Goal: Communication & Community: Answer question/provide support

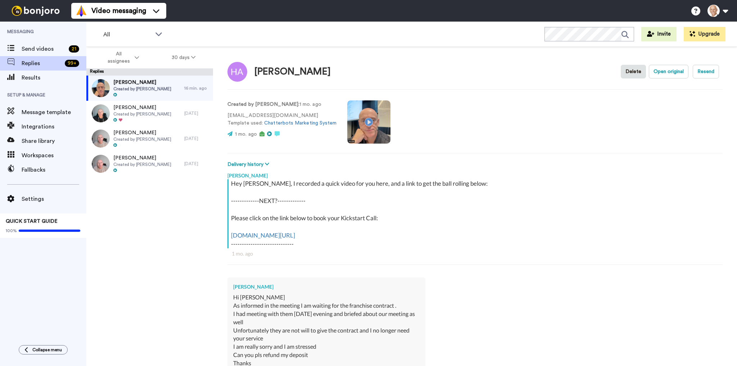
scroll to position [507, 0]
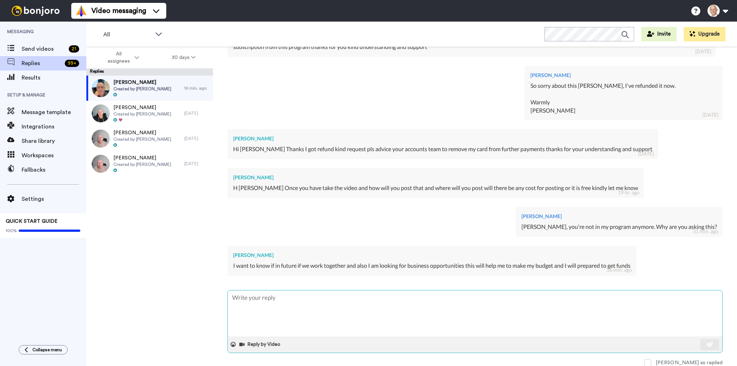
click at [303, 304] on textarea at bounding box center [475, 313] width 495 height 46
type textarea "H"
type textarea "x"
type textarea "He"
type textarea "x"
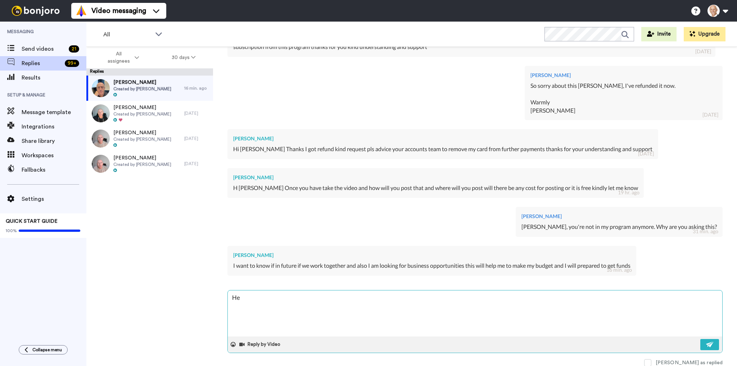
type textarea "Hem"
type textarea "x"
type textarea "Hema"
type textarea "x"
type textarea "Heman"
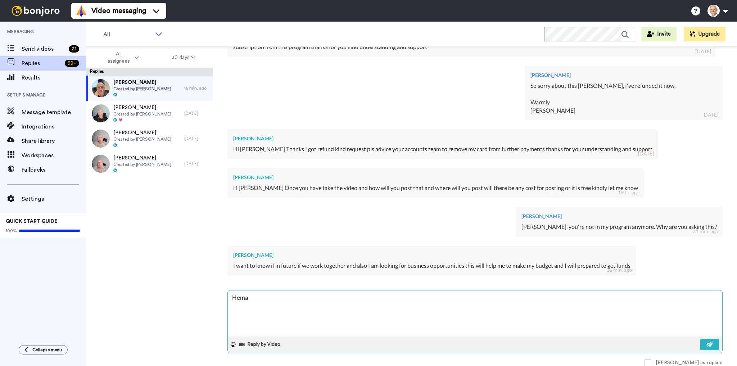
type textarea "x"
type textarea "Hemant"
type textarea "x"
type textarea "[PERSON_NAME]"
type textarea "x"
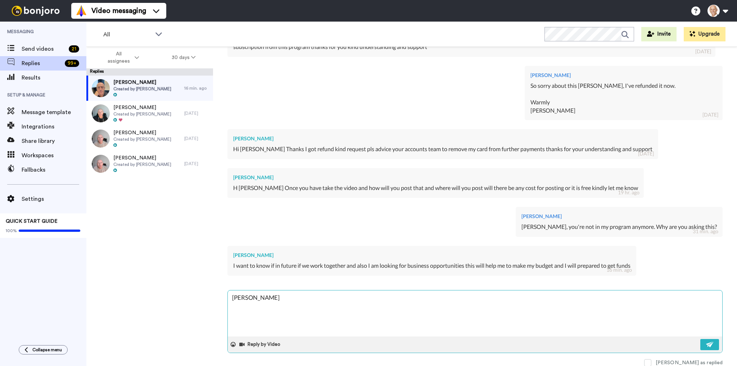
type textarea "[PERSON_NAME],"
type textarea "x"
type textarea "[PERSON_NAME],"
type textarea "x"
type textarea "[PERSON_NAME], w"
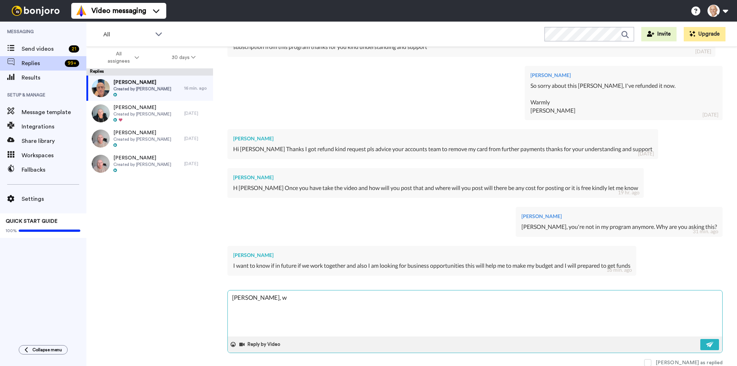
type textarea "x"
type textarea "[PERSON_NAME], we"
type textarea "x"
type textarea "[PERSON_NAME], we"
type textarea "x"
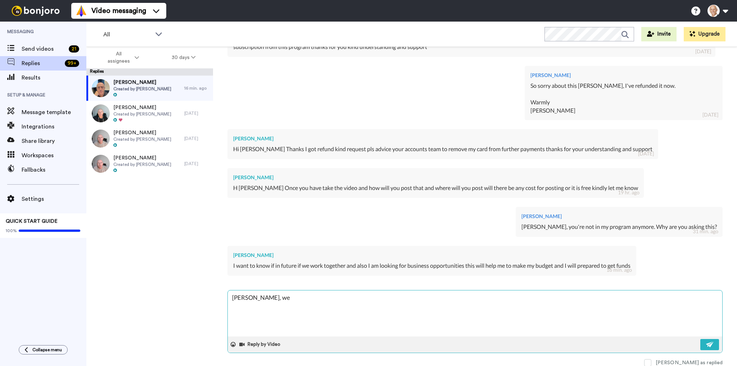
type textarea "[PERSON_NAME], we c"
type textarea "x"
type textarea "[PERSON_NAME], we ca"
type textarea "x"
type textarea "[PERSON_NAME], we can"
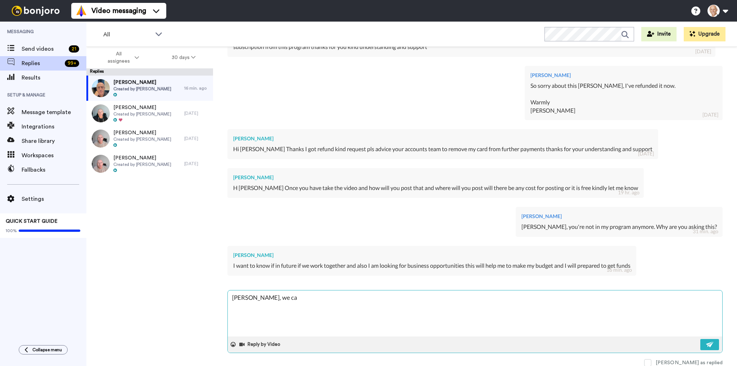
type textarea "x"
type textarea "[PERSON_NAME], we can"
type textarea "x"
type textarea "[PERSON_NAME], we can d"
type textarea "x"
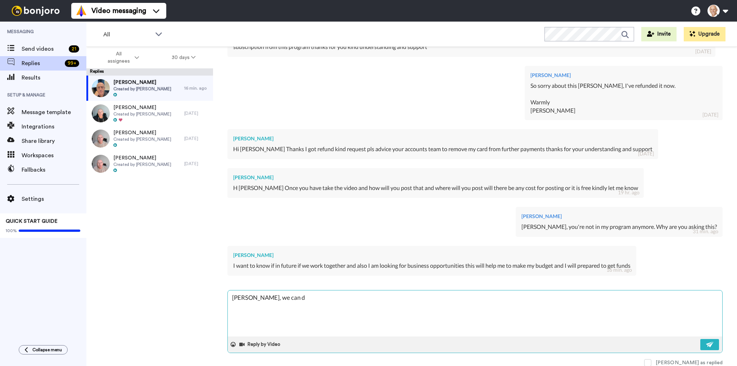
type textarea "[PERSON_NAME], we can di"
type textarea "x"
type textarea "[PERSON_NAME], we can dis"
type textarea "x"
type textarea "[PERSON_NAME], we can disc"
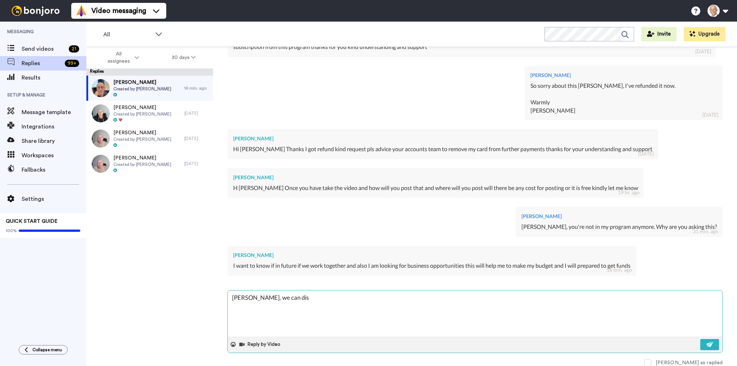
type textarea "x"
type textarea "[PERSON_NAME], we can discu"
type textarea "x"
type textarea "[PERSON_NAME], we can discus"
type textarea "x"
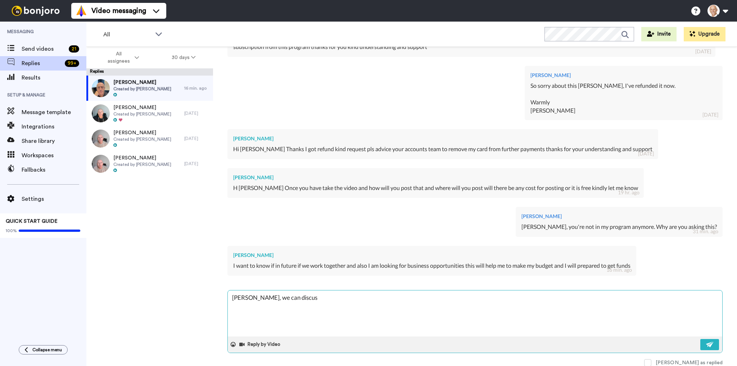
type textarea "[PERSON_NAME], we can discuss"
type textarea "x"
type textarea "[PERSON_NAME], we can discuss"
type textarea "x"
type textarea "[PERSON_NAME], we can discuss t"
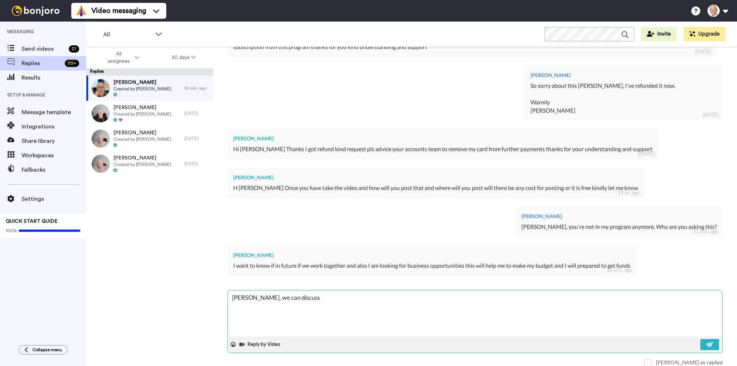
type textarea "x"
type textarea "[PERSON_NAME], we can discuss th"
type textarea "x"
type textarea "[PERSON_NAME], we can discuss tha"
type textarea "x"
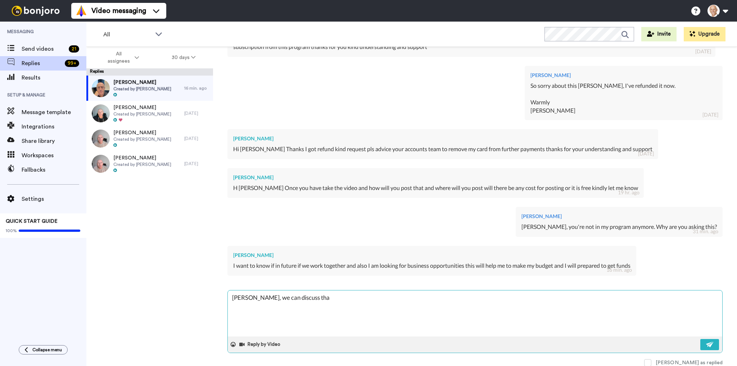
type textarea "[PERSON_NAME], we can discuss that"
type textarea "x"
type textarea "[PERSON_NAME], we can discuss that"
type textarea "x"
type textarea "[PERSON_NAME], we can discuss that s"
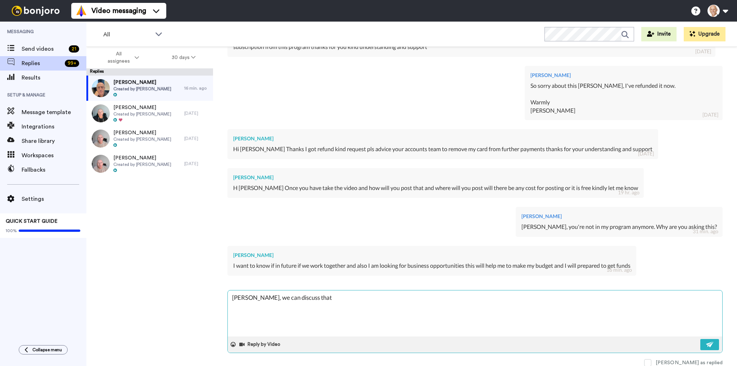
type textarea "x"
type textarea "[PERSON_NAME], we can discuss that sh"
type textarea "x"
type textarea "[PERSON_NAME], we can discuss that sho"
type textarea "x"
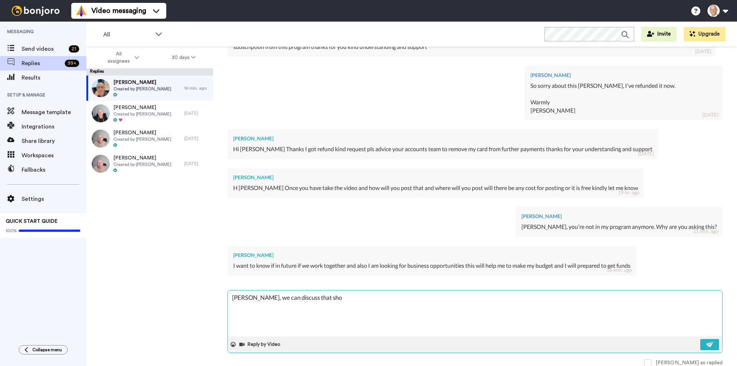
type textarea "[PERSON_NAME], we can discuss that shou"
type textarea "x"
type textarea "[PERSON_NAME], we can discuss that shoul"
type textarea "x"
type textarea "[PERSON_NAME], we can discuss that should"
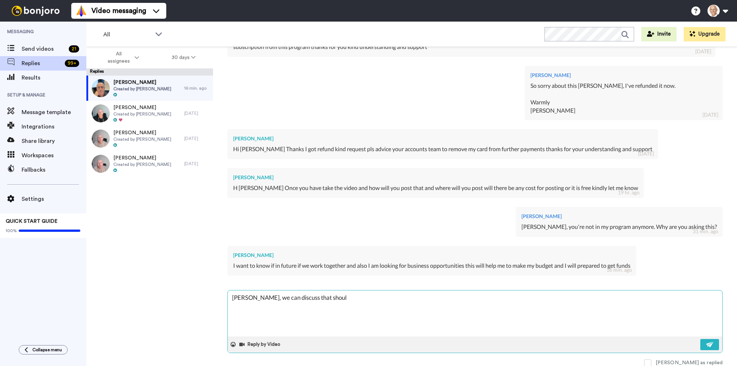
type textarea "x"
type textarea "[PERSON_NAME], we can discuss that should"
type textarea "x"
type textarea "[PERSON_NAME], we can discuss that should y"
type textarea "x"
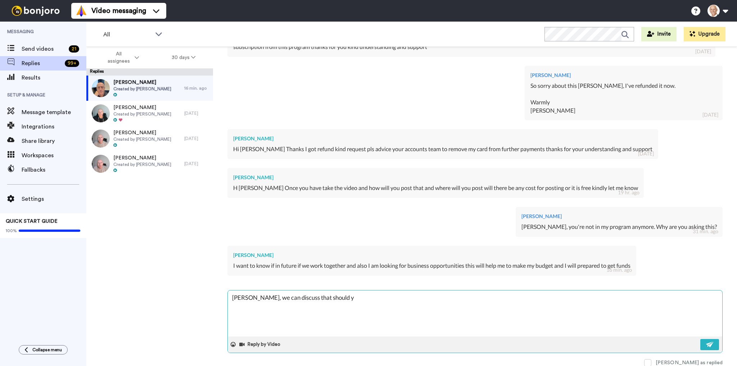
type textarea "[PERSON_NAME], we can discuss that should yo"
type textarea "x"
type textarea "[PERSON_NAME], we can discuss that should you"
type textarea "x"
type textarea "[PERSON_NAME], we can discuss that should you"
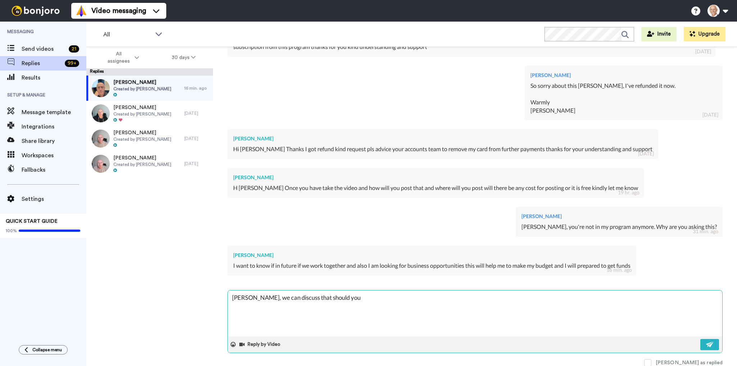
type textarea "x"
type textarea "[PERSON_NAME], we can discuss that should you m"
type textarea "x"
type textarea "[PERSON_NAME], we can discuss that should you ma"
type textarea "x"
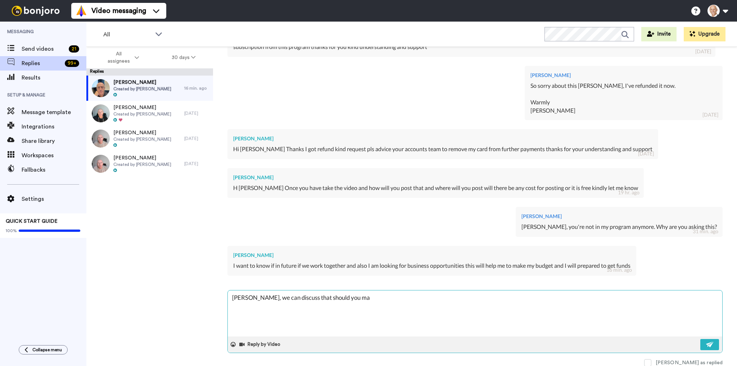
type textarea "[PERSON_NAME], we can discuss that should you mak"
type textarea "x"
type textarea "[PERSON_NAME], we can discuss that should you make"
type textarea "x"
type textarea "[PERSON_NAME], we can discuss that should you make"
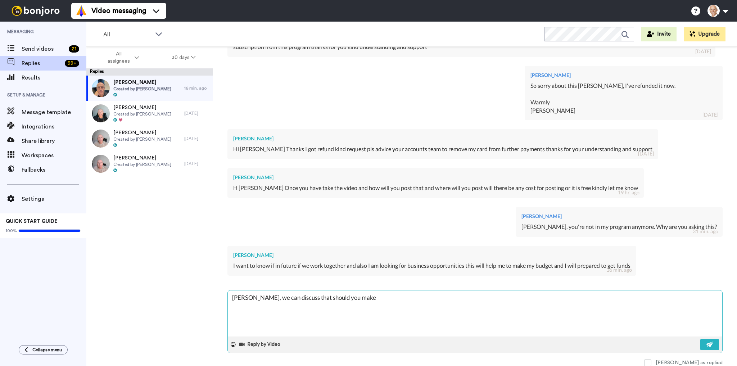
type textarea "x"
type textarea "[PERSON_NAME], we can discuss that should you make g"
type textarea "x"
type textarea "[PERSON_NAME], we can discuss that should you make ge"
type textarea "x"
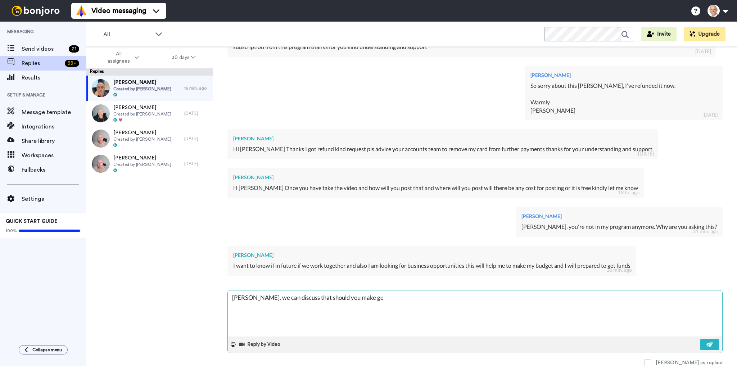
type textarea "[PERSON_NAME], we can discuss that should you make get"
type textarea "x"
type textarea "[PERSON_NAME], we can discuss that should you make gett"
type textarea "x"
type textarea "[PERSON_NAME], we can discuss that should you make getti"
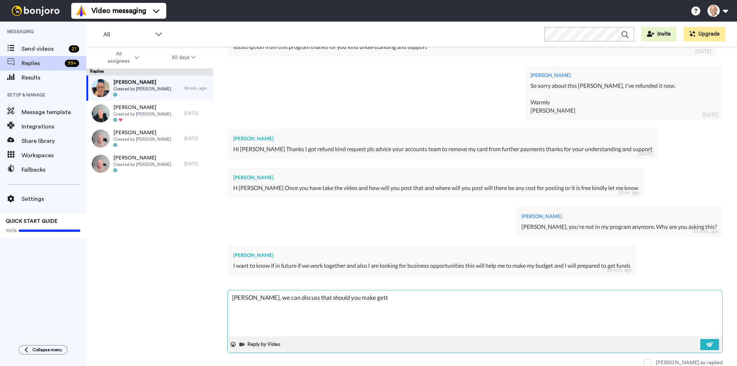
type textarea "x"
type textarea "[PERSON_NAME], we can discuss that should you make gettin"
type textarea "x"
type textarea "[PERSON_NAME], we can discuss that should you make getting"
type textarea "x"
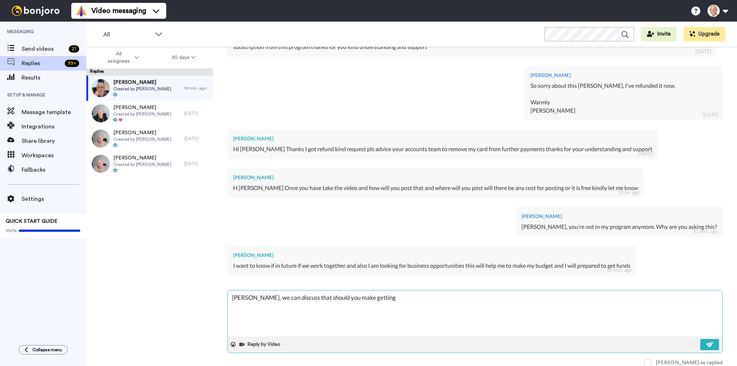
type textarea "[PERSON_NAME], we can discuss that should you make getting"
type textarea "x"
type textarea "[PERSON_NAME], we can discuss that should you make getting a"
type textarea "x"
type textarea "[PERSON_NAME], we can discuss that should you make getting"
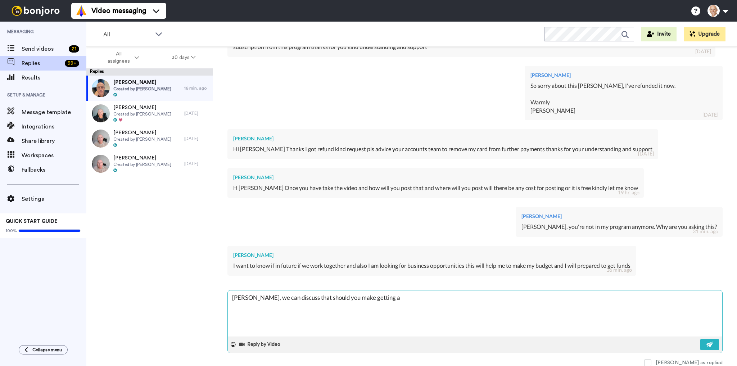
type textarea "x"
type textarea "[PERSON_NAME], we can discuss that should you make getting h"
type textarea "x"
type textarea "[PERSON_NAME], we can discuss that should you make getting he"
type textarea "x"
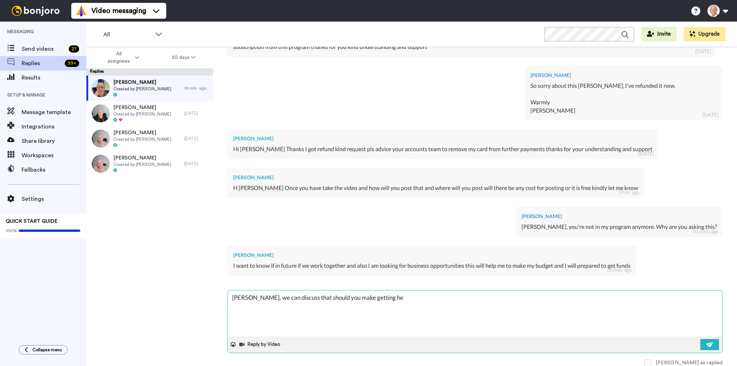
type textarea "[PERSON_NAME], we can discuss that should you make getting hel"
type textarea "x"
type textarea "[PERSON_NAME], we can discuss that should you make getting helpo"
type textarea "x"
type textarea "[PERSON_NAME], we can discuss that should you make getting helpo"
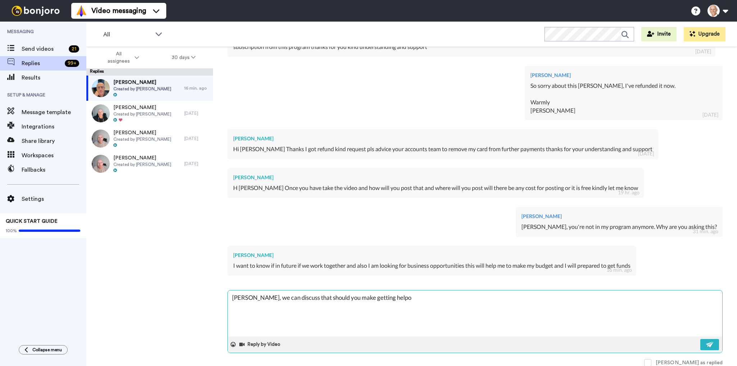
type textarea "x"
type textarea "[PERSON_NAME], we can discuss that should you make getting helpo a"
type textarea "x"
type textarea "[PERSON_NAME], we can discuss that should you make getting helpo a"
type textarea "x"
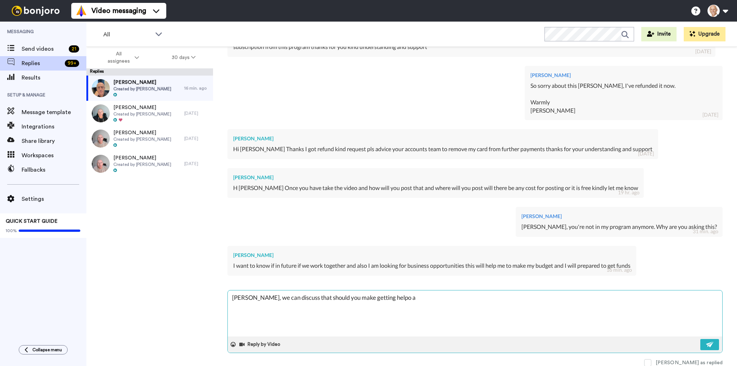
type textarea "[PERSON_NAME], we can discuss that should you make getting helpo a"
type textarea "x"
type textarea "[PERSON_NAME], we can discuss that should you make getting helpo"
type textarea "x"
type textarea "[PERSON_NAME], we can discuss that should you make getting helpo"
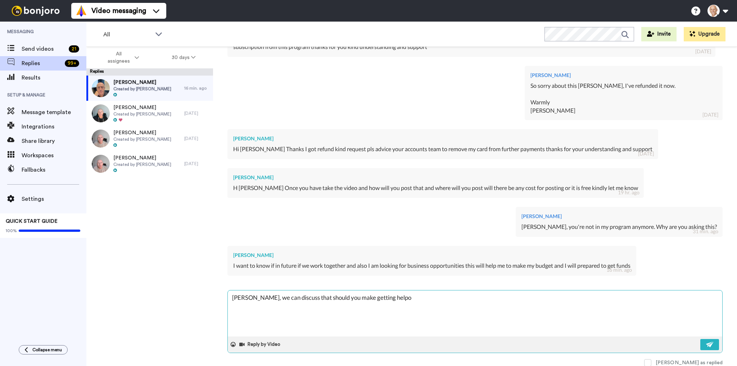
type textarea "x"
type textarea "[PERSON_NAME], we can discuss that should you make getting help"
type textarea "x"
type textarea "[PERSON_NAME], we can discuss that should you make getting help"
type textarea "x"
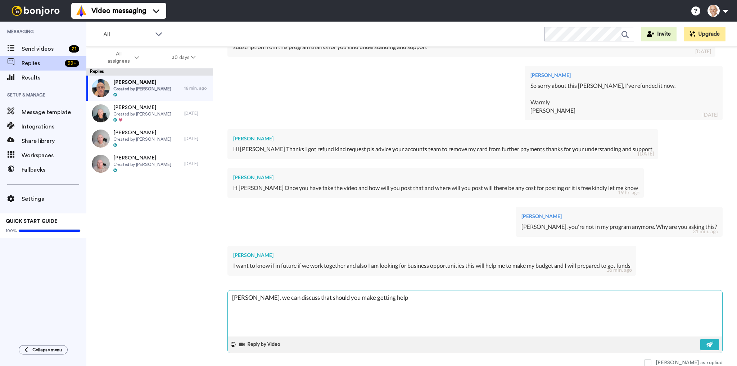
type textarea "[PERSON_NAME], we can discuss that should you make getting help a"
type textarea "x"
type textarea "[PERSON_NAME], we can discuss that should you make getting help a"
type textarea "x"
type textarea "[PERSON_NAME], we can discuss that should you make getting help a p"
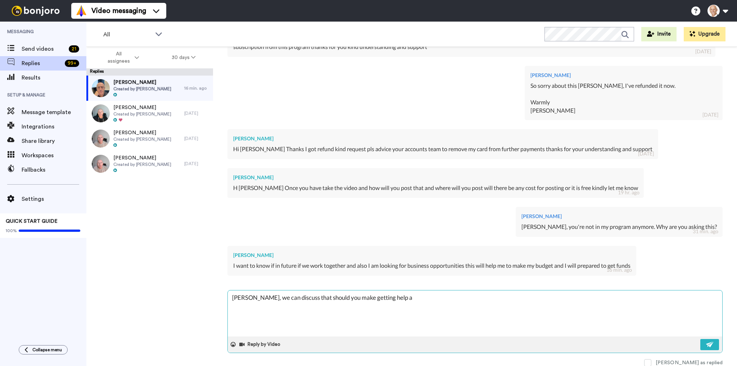
type textarea "x"
type textarea "[PERSON_NAME], we can discuss that should you make getting help a pr"
type textarea "x"
type textarea "[PERSON_NAME], we can discuss that should you make getting help a pri"
type textarea "x"
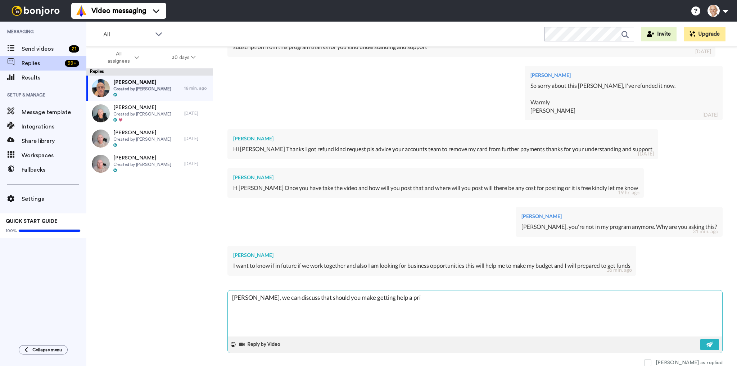
type textarea "[PERSON_NAME], we can discuss that should you make getting help a prio"
type textarea "x"
type textarea "[PERSON_NAME], we can discuss that should you make getting help a prior"
type textarea "x"
type textarea "[PERSON_NAME], we can discuss that should you make getting help a prioru"
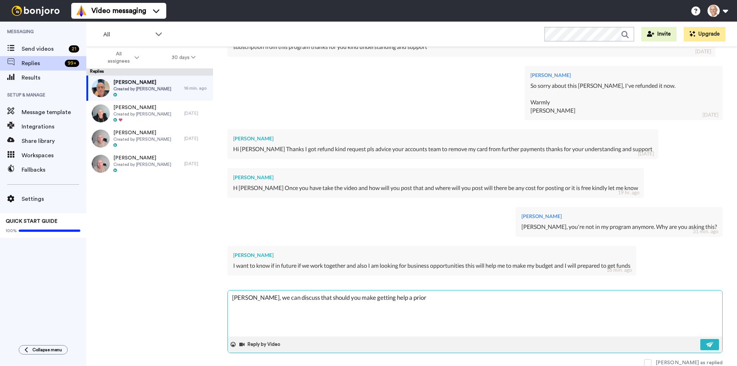
type textarea "x"
type textarea "[PERSON_NAME], we can discuss that should you make getting help a priorut"
type textarea "x"
type textarea "[PERSON_NAME], we can discuss that should you make getting help a prioru"
type textarea "x"
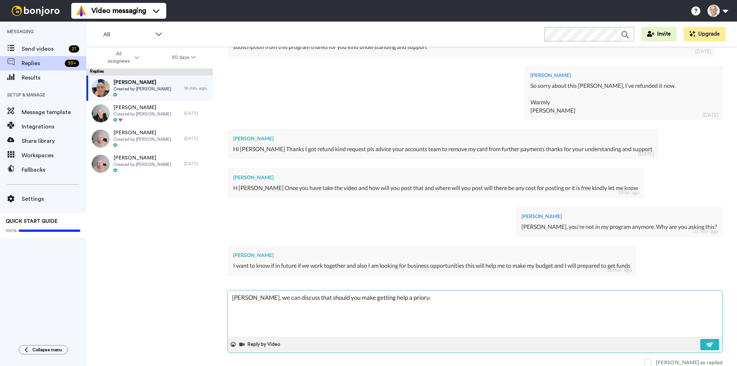
type textarea "[PERSON_NAME], we can discuss that should you make getting help a prior"
type textarea "x"
type textarea "[PERSON_NAME], we can discuss that should you make getting help a prio"
type textarea "x"
type textarea "[PERSON_NAME], we can discuss that should you make getting help a prior"
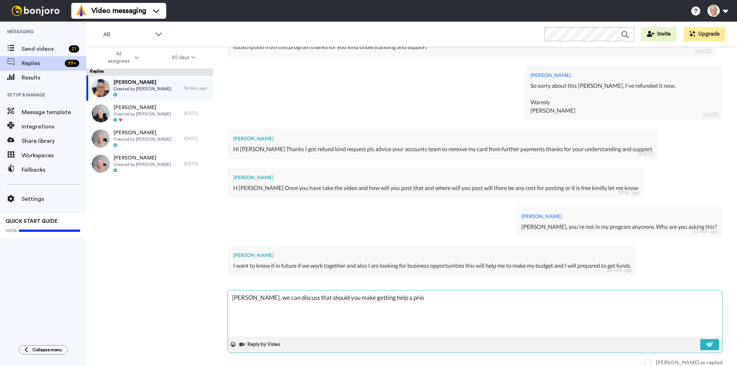
type textarea "x"
type textarea "[PERSON_NAME], we can discuss that should you make getting help a priorui"
type textarea "x"
type textarea "[PERSON_NAME], we can discuss that should you make getting help a prioruit"
type textarea "x"
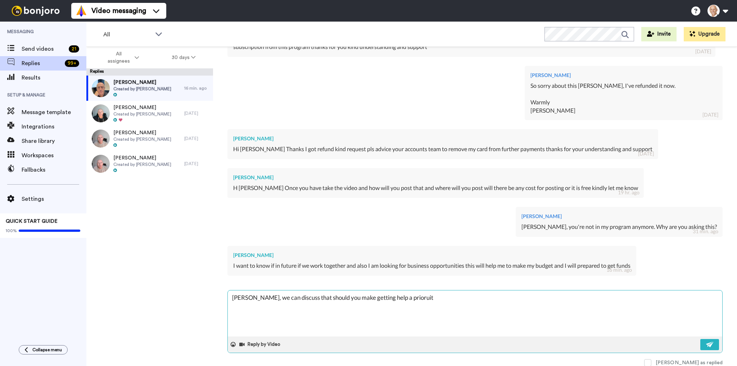
type textarea "[PERSON_NAME], we can discuss that should you make getting help a prioruity"
type textarea "x"
type textarea "[PERSON_NAME], we can discuss that should you make getting help a prioruit"
type textarea "x"
type textarea "[PERSON_NAME], we can discuss that should you make getting help a priorui"
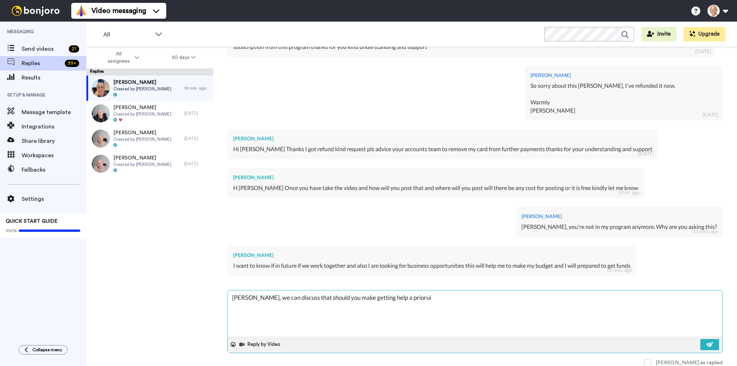
type textarea "x"
type textarea "[PERSON_NAME], we can discuss that should you make getting help a prioru"
type textarea "x"
type textarea "[PERSON_NAME], we can discuss that should you make getting help a prior"
type textarea "x"
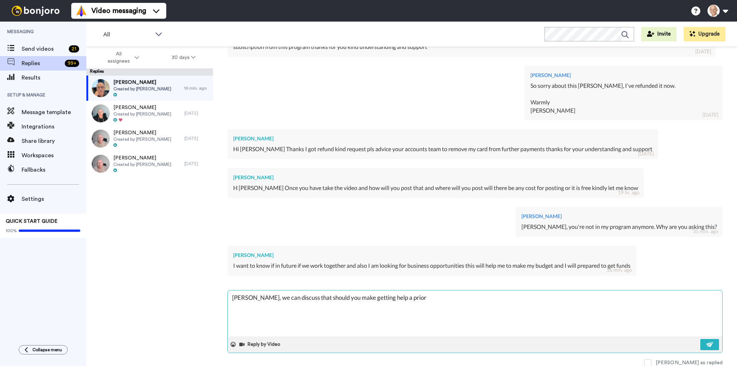
type textarea "[PERSON_NAME], we can discuss that should you make getting help a prio"
type textarea "x"
type textarea "[PERSON_NAME], we can discuss that should you make getting help a prioi"
type textarea "x"
type textarea "[PERSON_NAME], we can discuss that should you make getting help a prioit"
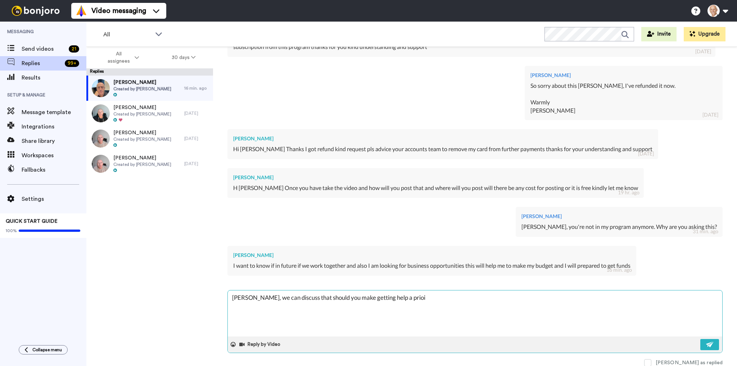
type textarea "x"
type textarea "[PERSON_NAME], we can discuss that should you make getting help a prioity"
type textarea "x"
type textarea "[PERSON_NAME], we can discuss that should you make getting help a prioit"
type textarea "x"
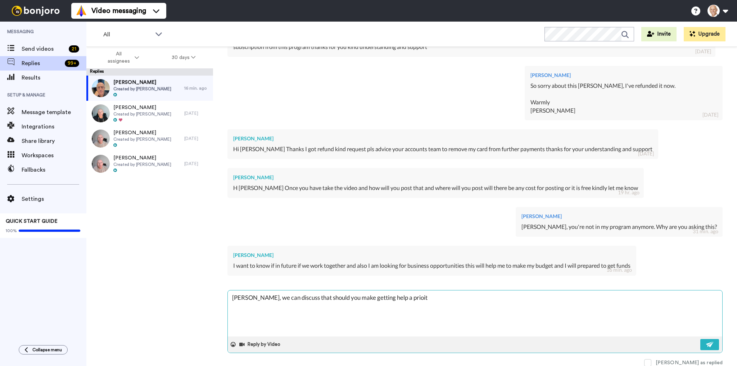
type textarea "[PERSON_NAME], we can discuss that should you make getting help a prioi"
type textarea "x"
type textarea "[PERSON_NAME], we can discuss that should you make getting help a prio"
type textarea "x"
type textarea "[PERSON_NAME], we can discuss that should you make getting help a prior"
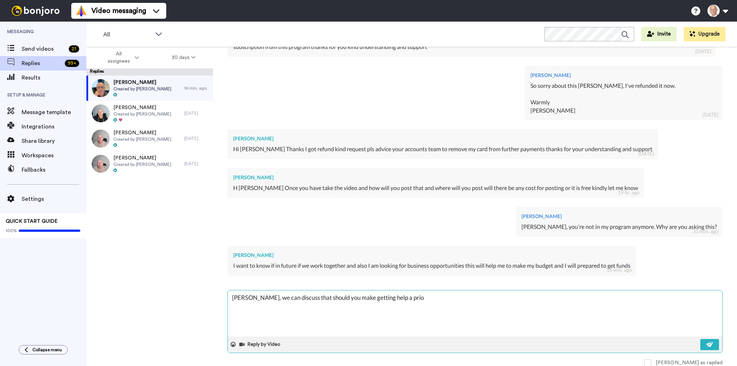
type textarea "x"
type textarea "[PERSON_NAME], we can discuss that should you make getting help a priori"
type textarea "x"
type textarea "[PERSON_NAME], we can discuss that should you make getting help a priorit"
type textarea "x"
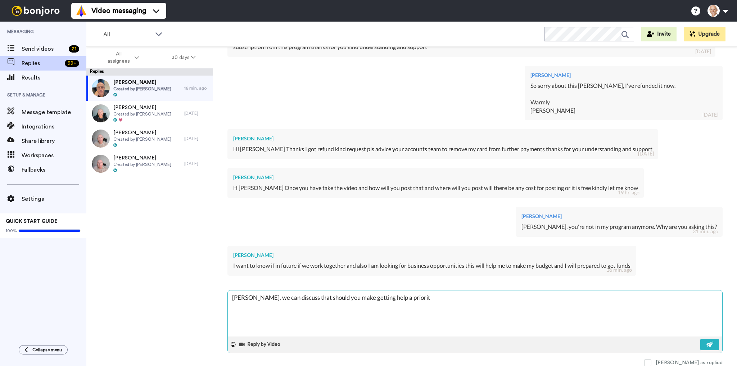
type textarea "[PERSON_NAME], we can discuss that should you make getting help a priority"
type textarea "x"
type textarea "[PERSON_NAME], we can discuss that should you make getting help a priority"
type textarea "x"
type textarea "[PERSON_NAME], we can discuss that should you make getting help a priority s"
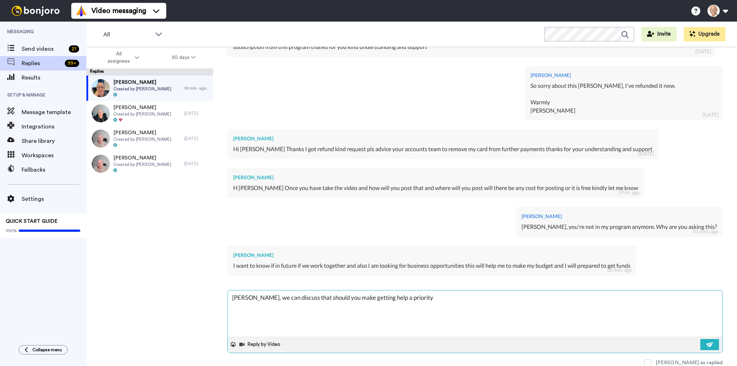
type textarea "x"
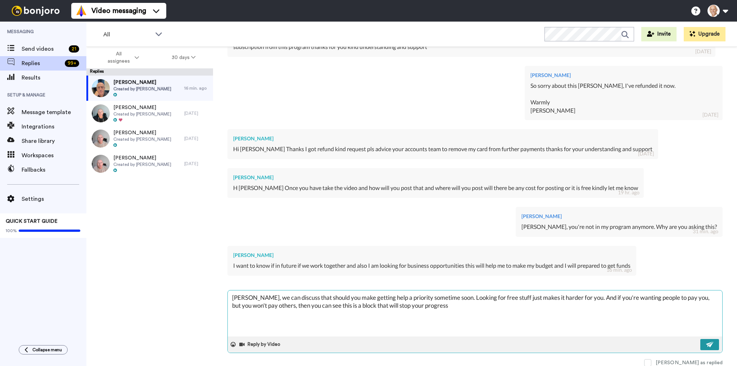
click at [700, 345] on button at bounding box center [709, 344] width 19 height 11
